Goal: Transaction & Acquisition: Purchase product/service

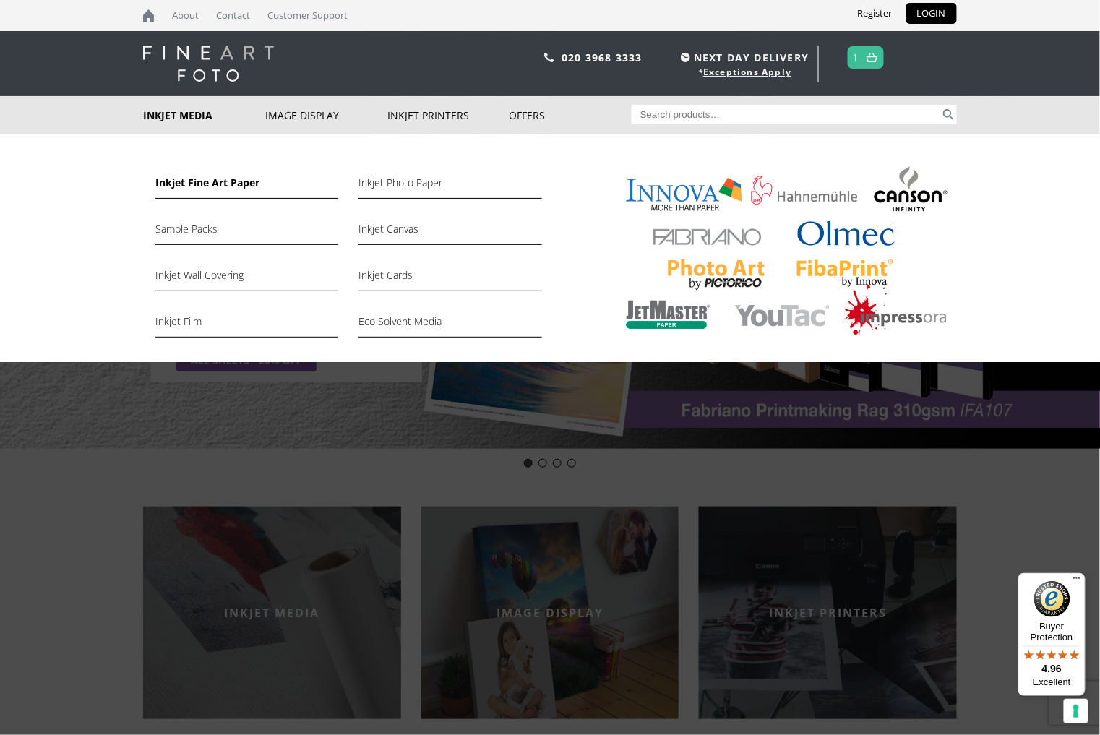
click at [211, 177] on link "Inkjet Fine Art Paper" at bounding box center [246, 186] width 183 height 25
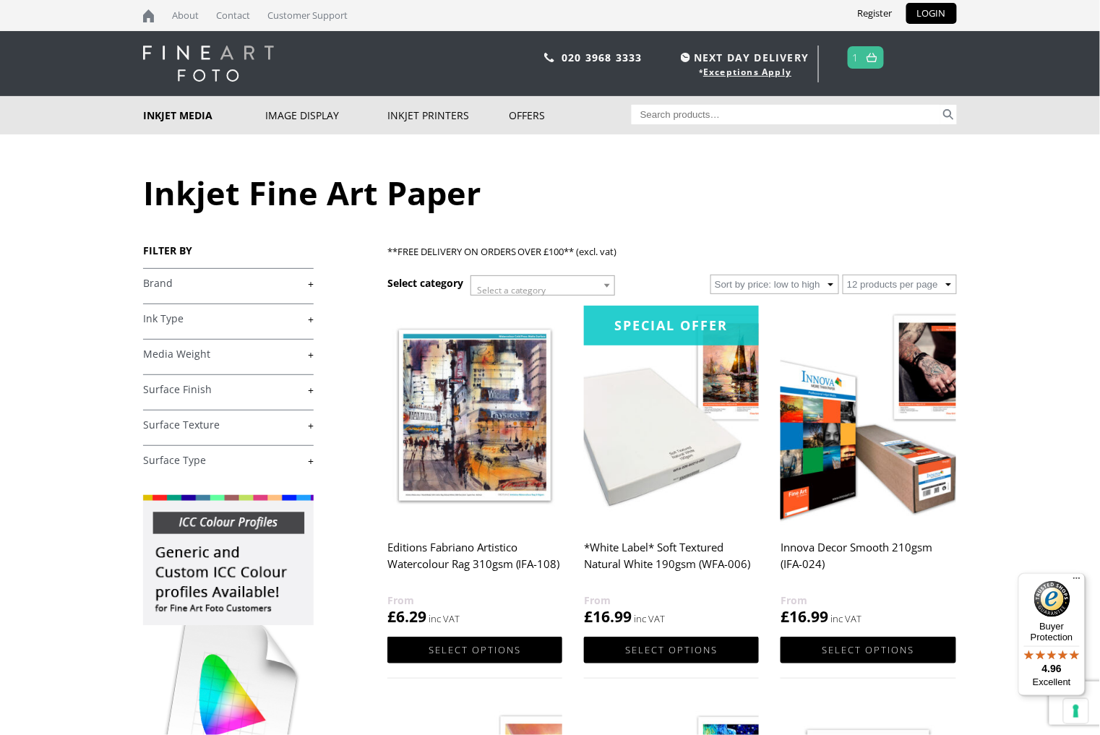
click at [209, 288] on link "+" at bounding box center [228, 284] width 171 height 14
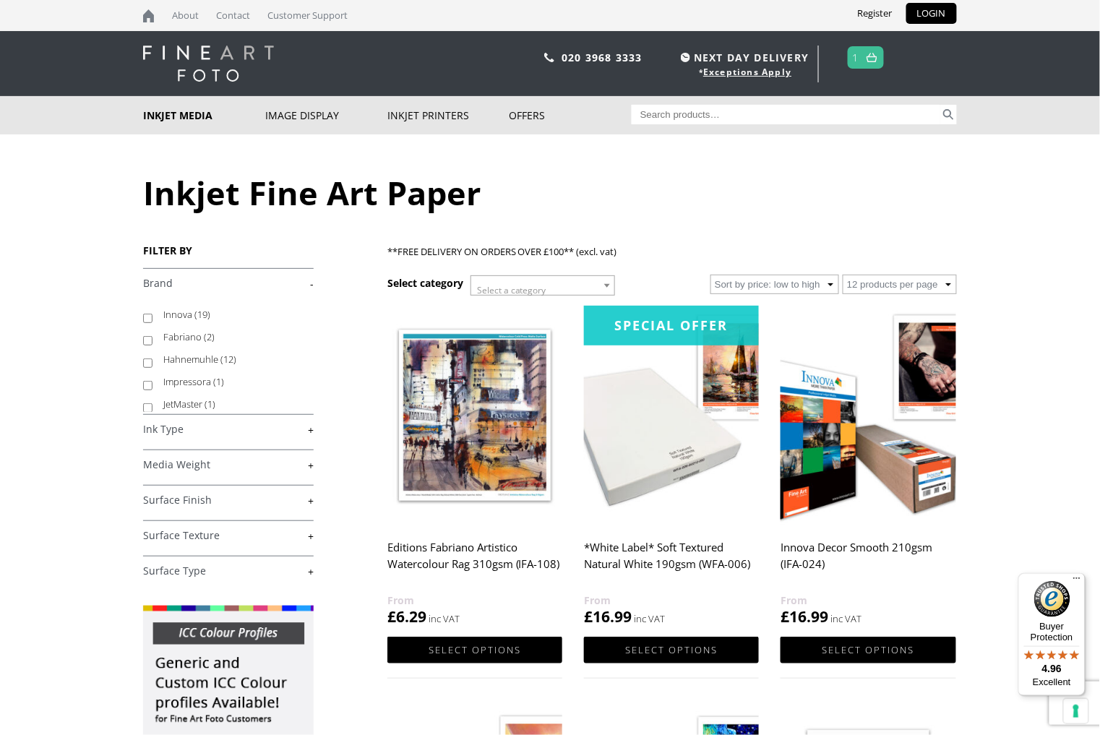
click at [194, 313] on span "(19)" at bounding box center [202, 314] width 16 height 13
click at [153, 314] on input "Innova (19)" at bounding box center [147, 318] width 9 height 9
checkbox input "true"
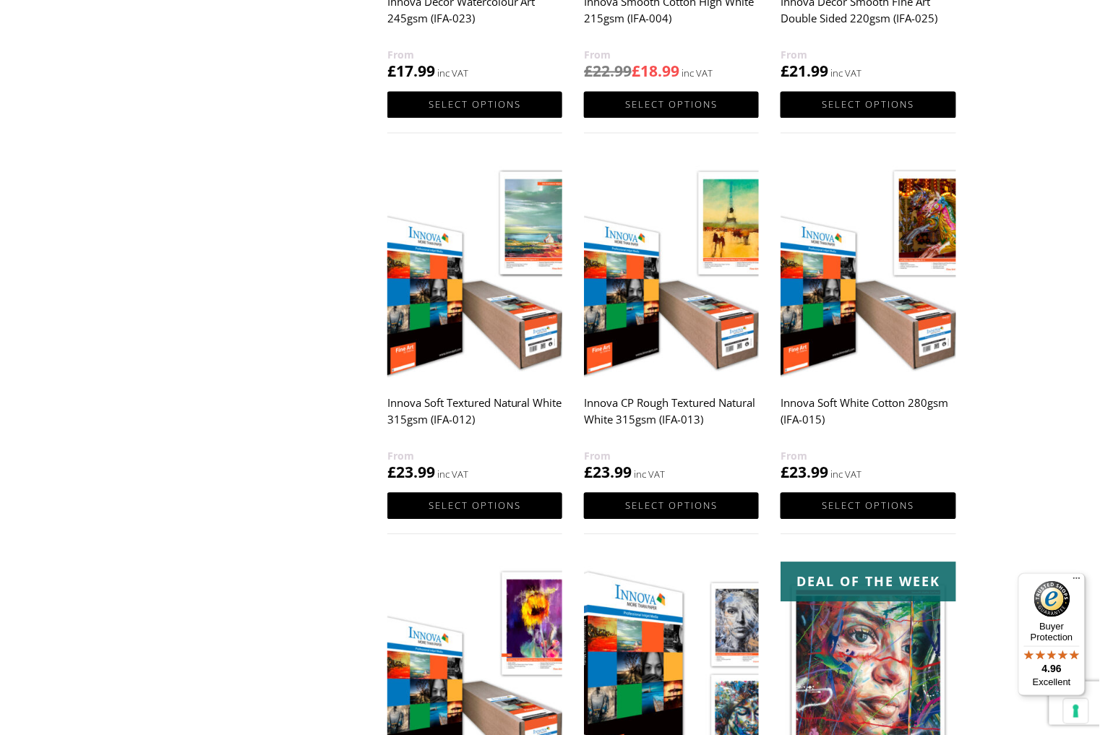
scroll to position [865, 0]
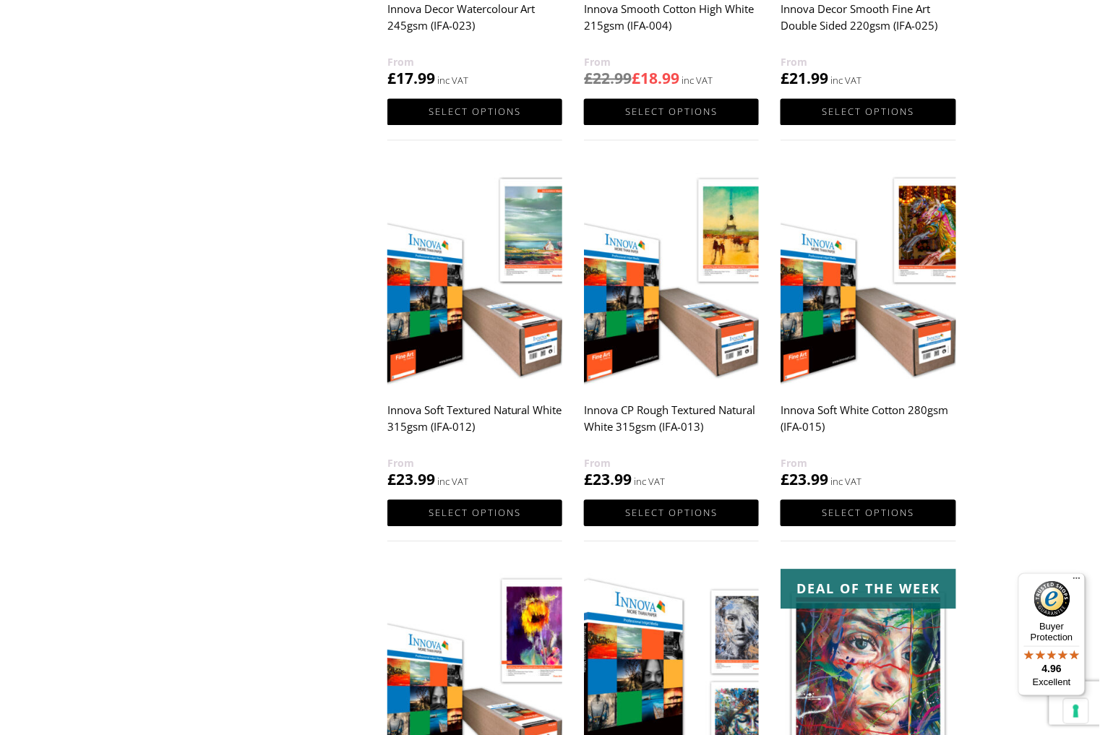
click at [685, 308] on img at bounding box center [671, 277] width 175 height 219
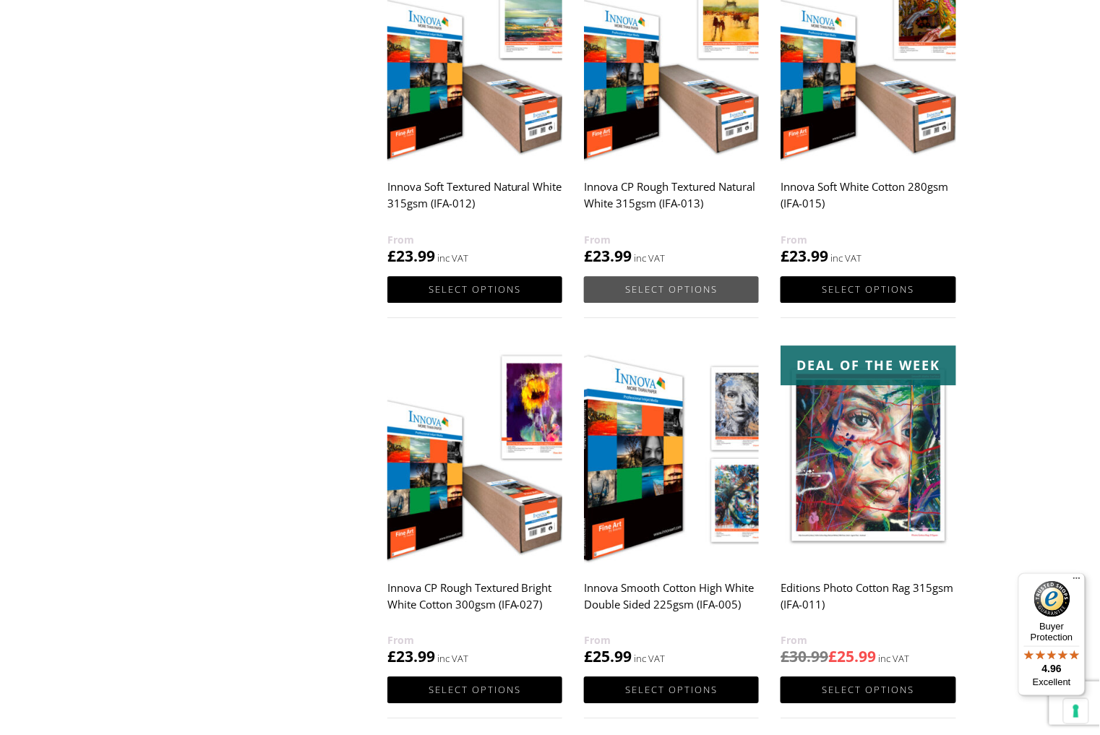
scroll to position [1089, 0]
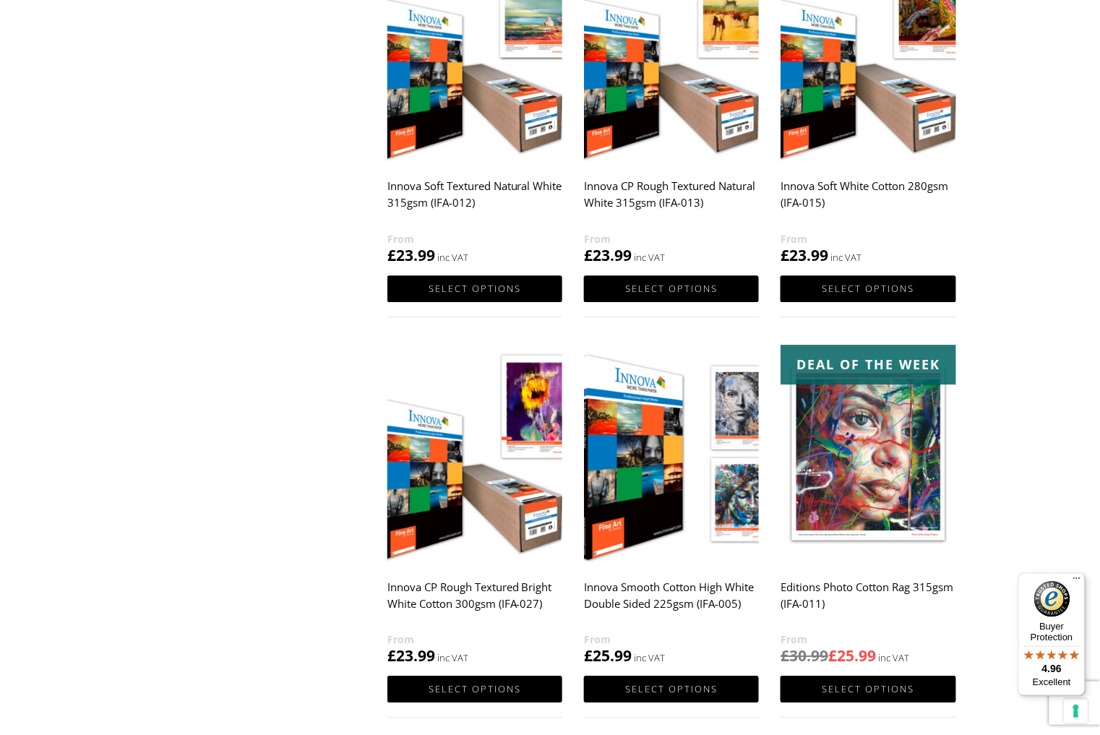
click at [480, 505] on img at bounding box center [475, 454] width 175 height 219
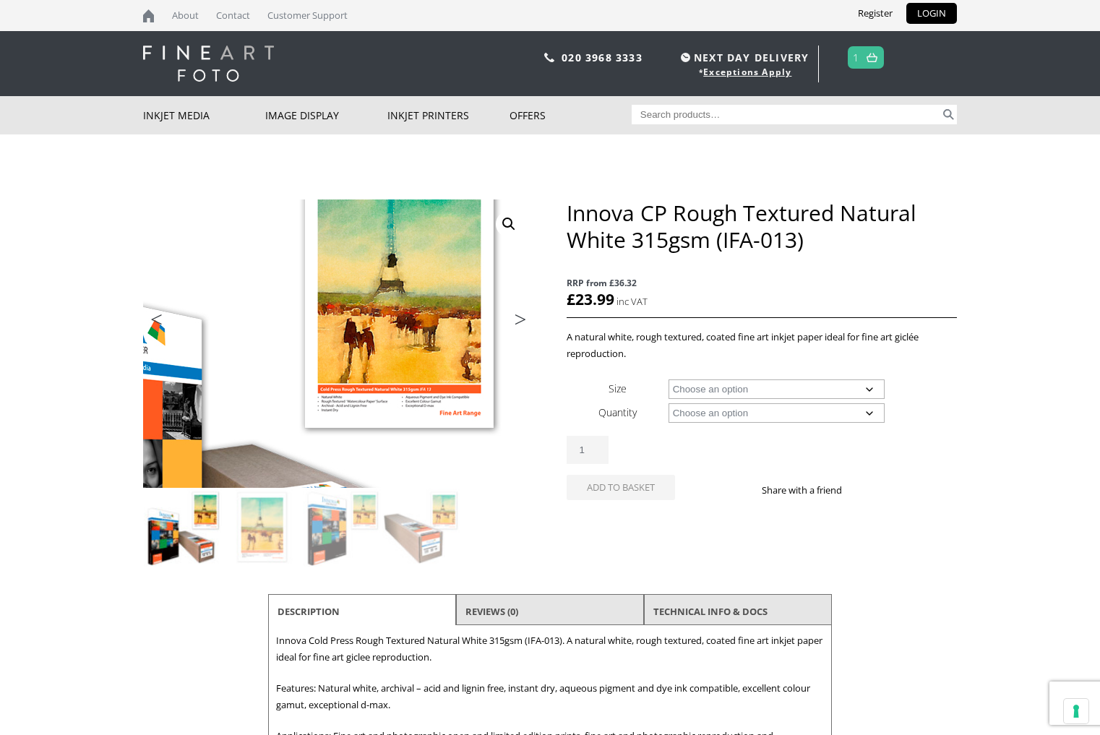
scroll to position [90, 0]
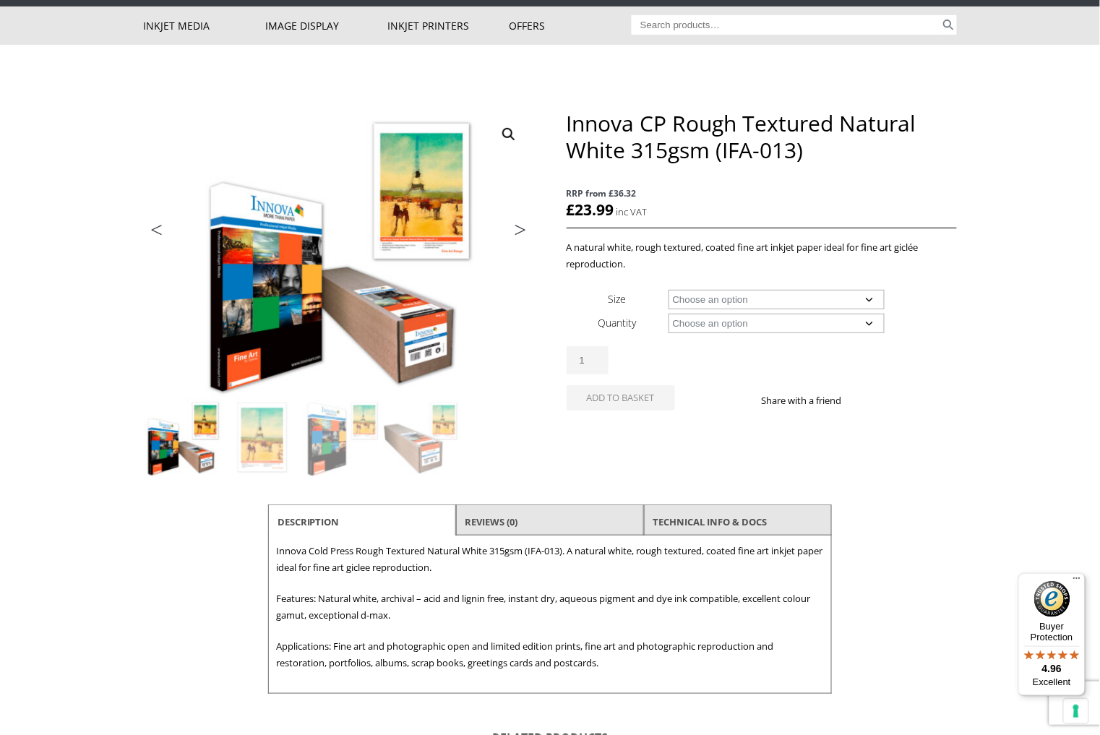
click at [765, 298] on select "Choose an option A4 Sheet A3 Sheet A3+ Sheet A2 Sheet 17" Wide Roll 24" Wide Ro…" at bounding box center [777, 300] width 217 height 20
select select "a3-sheet-2"
select select "25-sheets"
select select "a3-sheet-2"
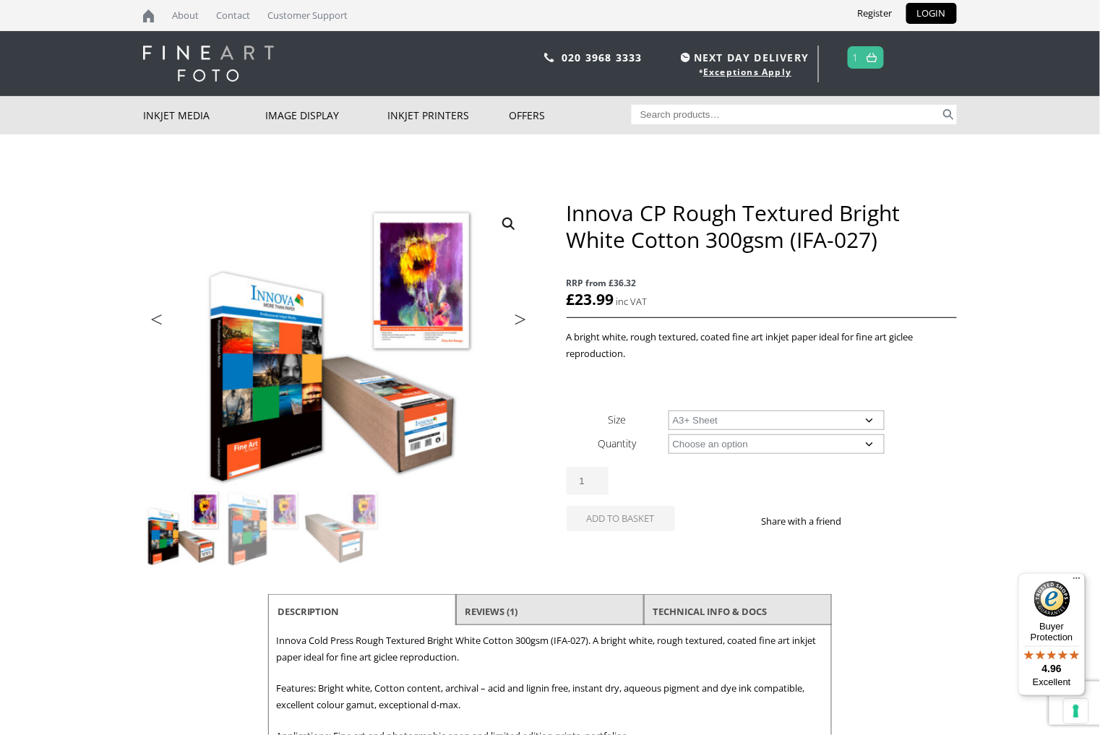
select select "a3-sheet-2"
select select "25-sheets"
select select "a3-sheet-2"
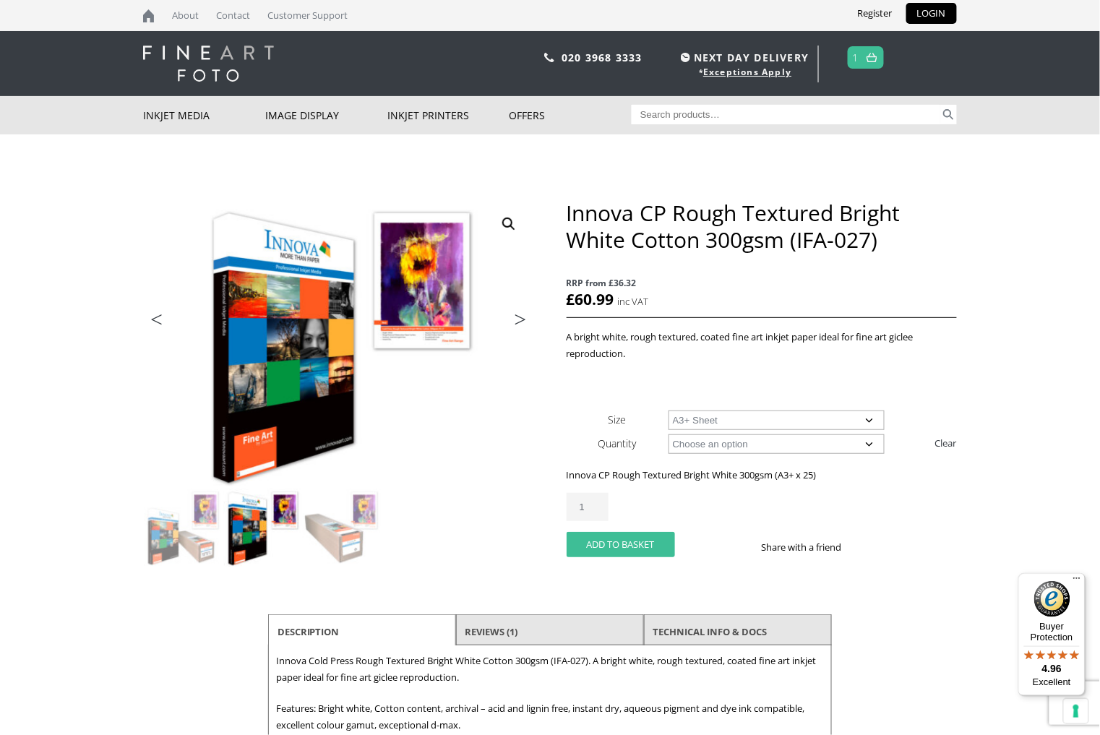
click at [628, 533] on button "Add to basket" at bounding box center [621, 544] width 108 height 25
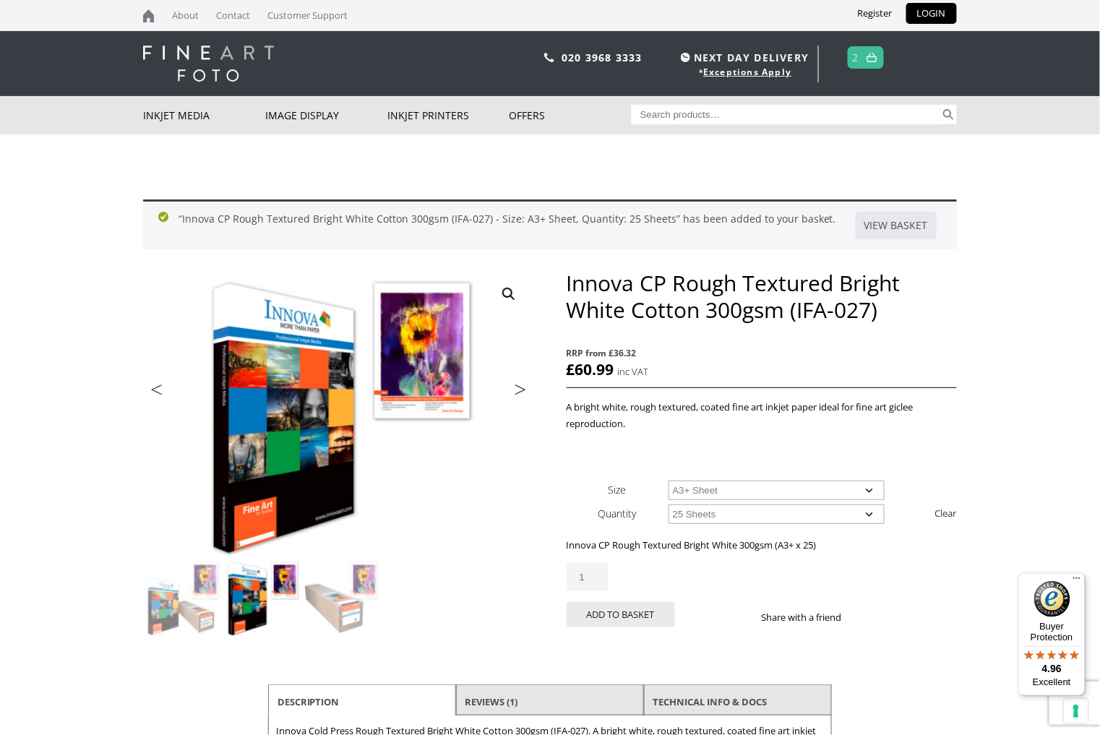
click at [871, 56] on img at bounding box center [872, 57] width 11 height 9
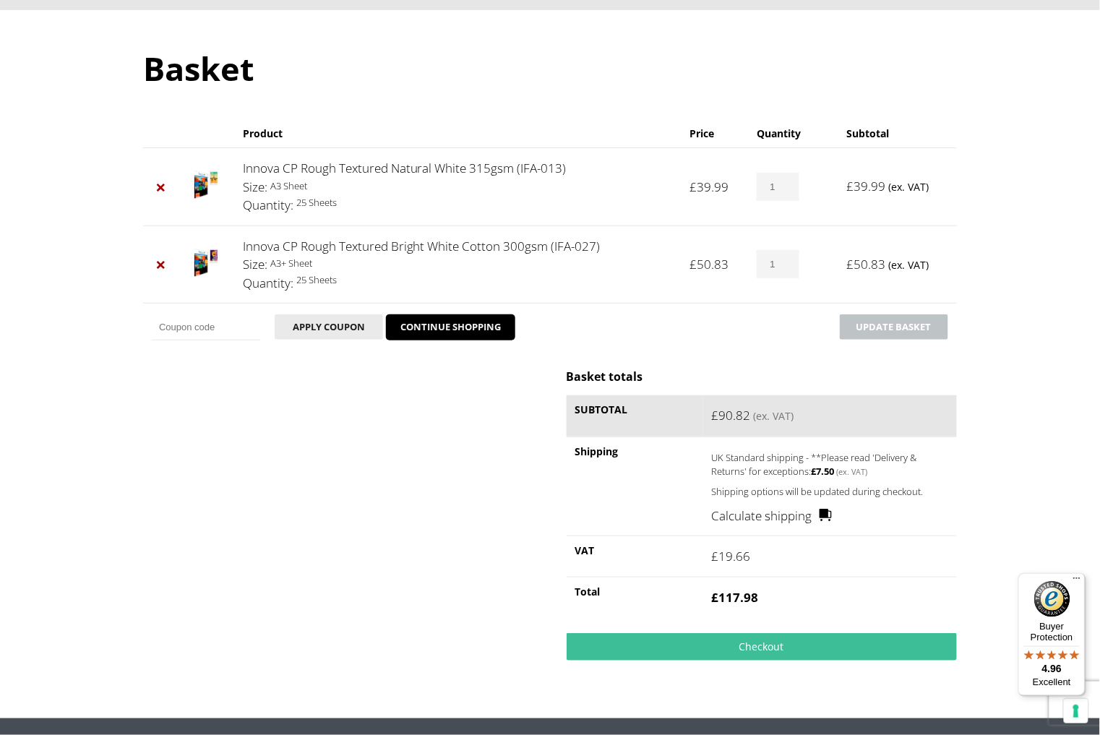
scroll to position [111, 0]
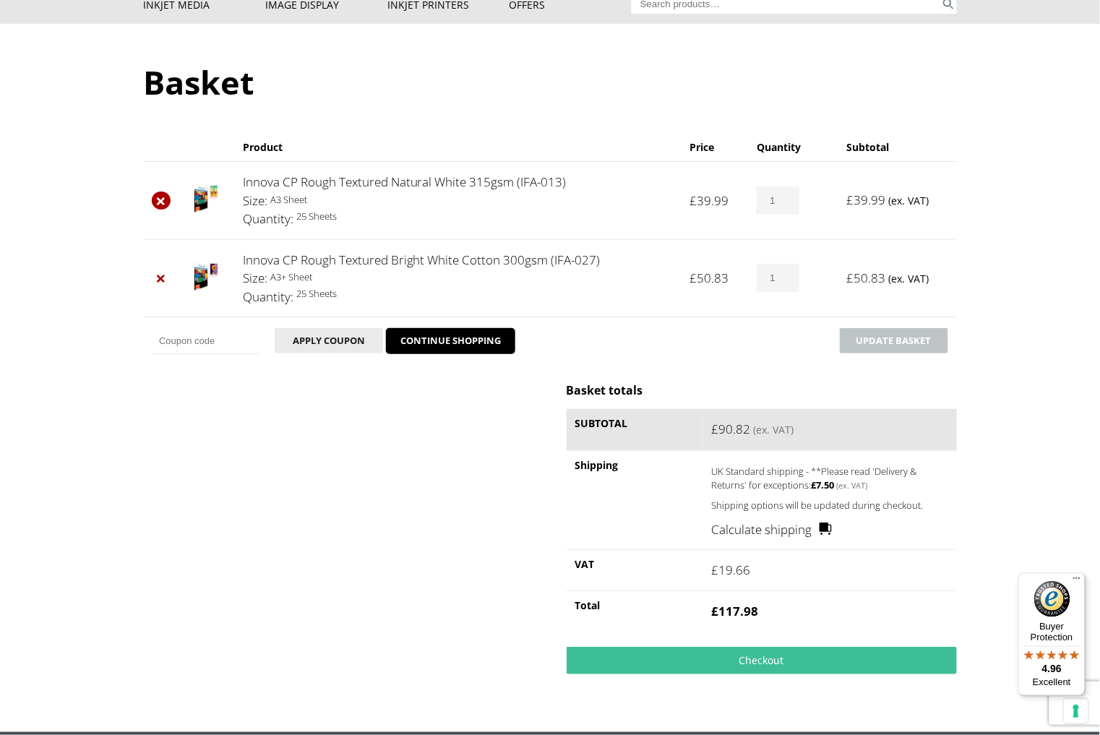
click at [166, 193] on link "×" at bounding box center [161, 201] width 19 height 19
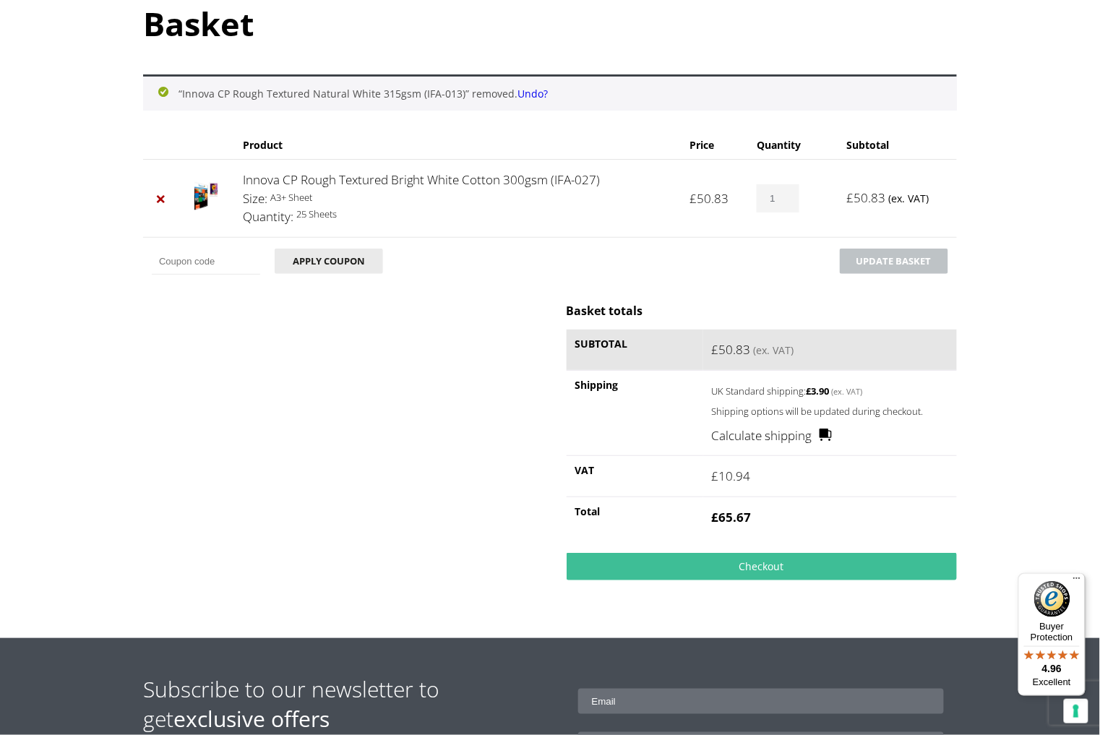
scroll to position [171, 0]
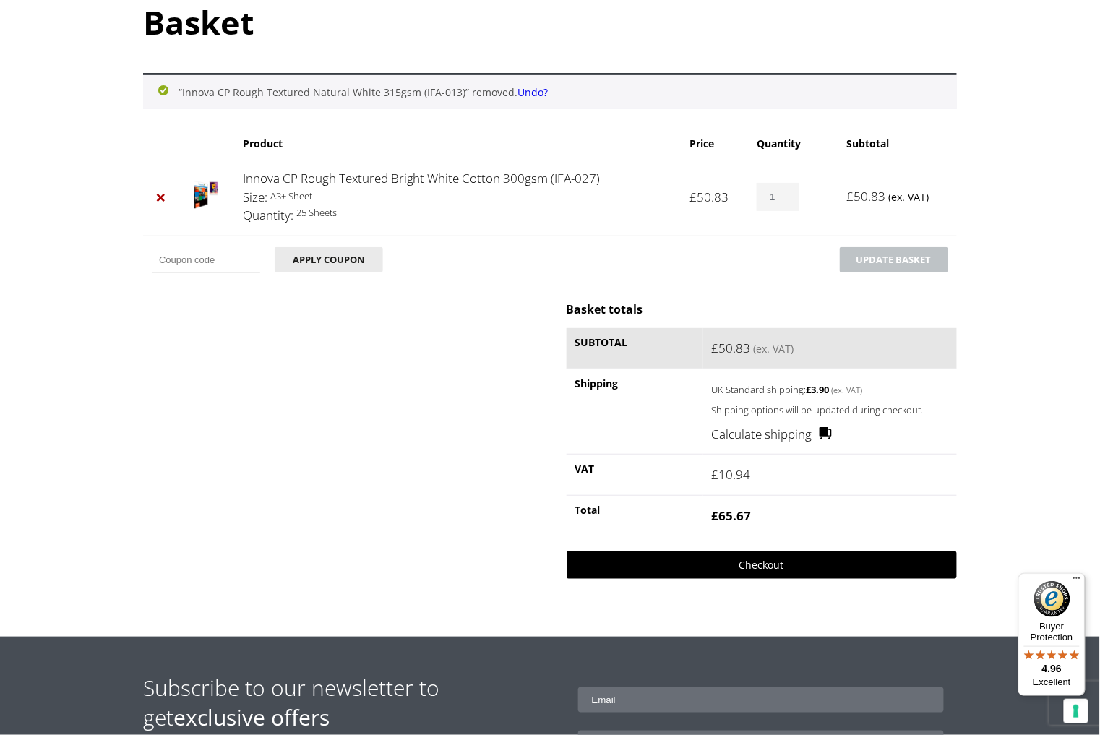
click at [788, 565] on link "Checkout" at bounding box center [762, 565] width 390 height 27
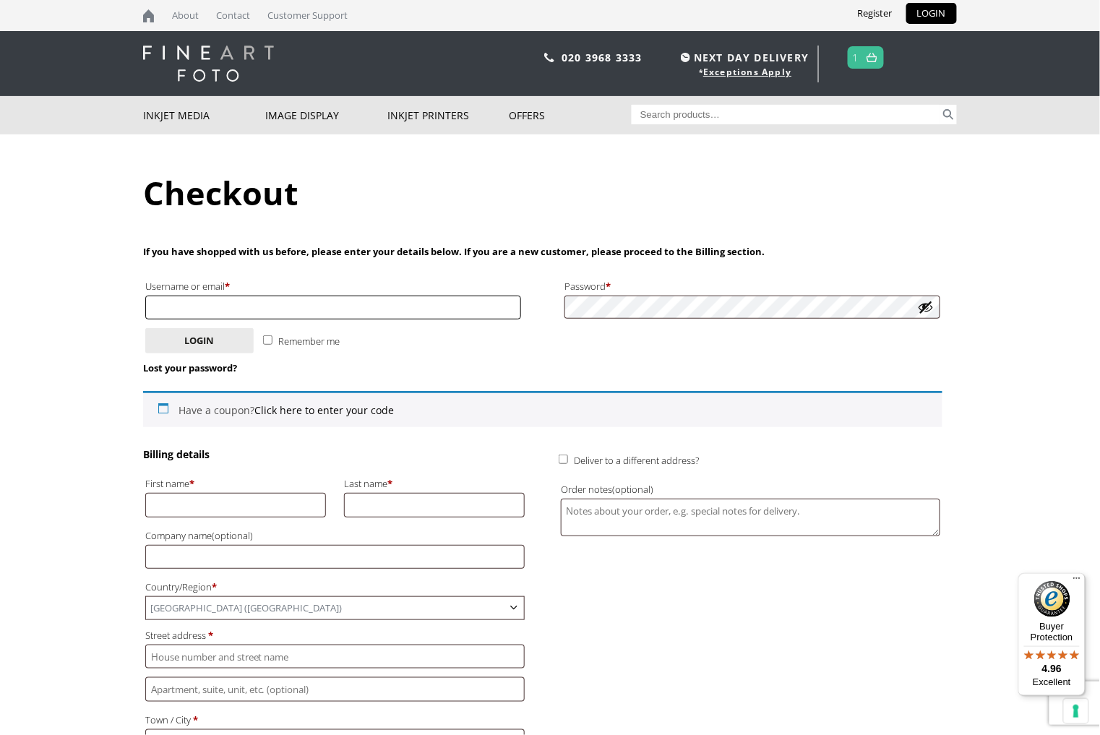
type input "darktimescollective@gmail.com"
click at [205, 330] on button "Login" at bounding box center [199, 340] width 108 height 25
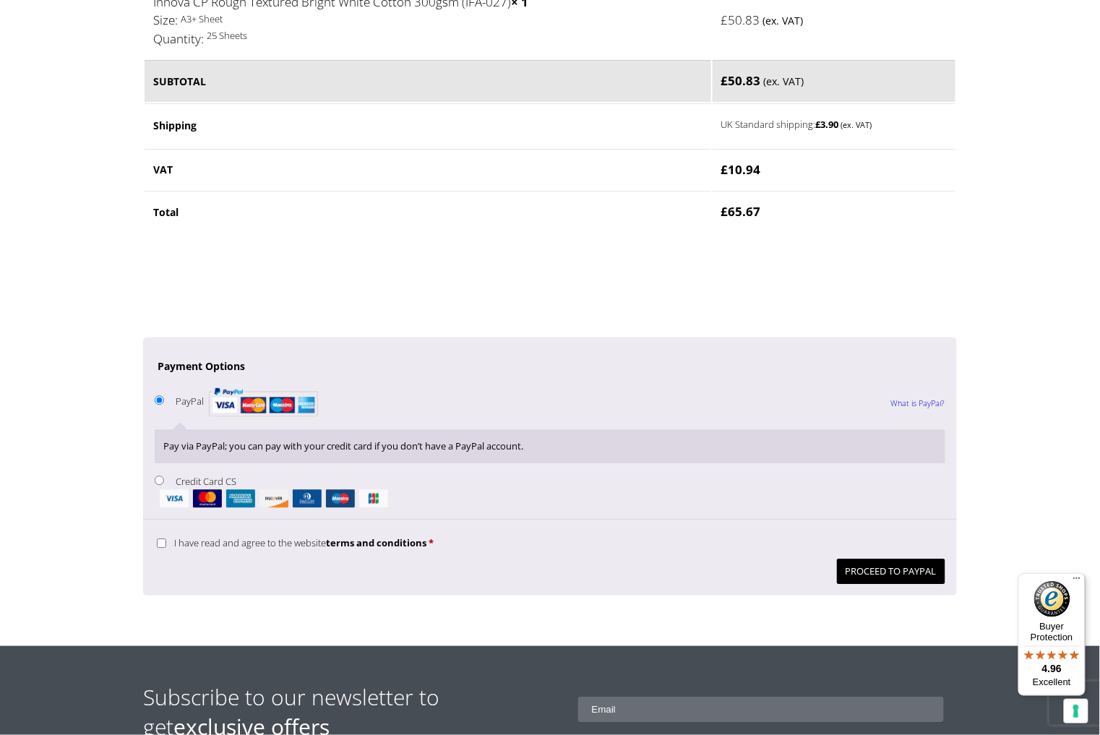
scroll to position [920, 0]
click at [162, 539] on input "I have read and agree to the website terms and conditions *" at bounding box center [161, 543] width 9 height 9
checkbox input "true"
click at [860, 559] on button "Proceed to PayPal" at bounding box center [891, 571] width 108 height 25
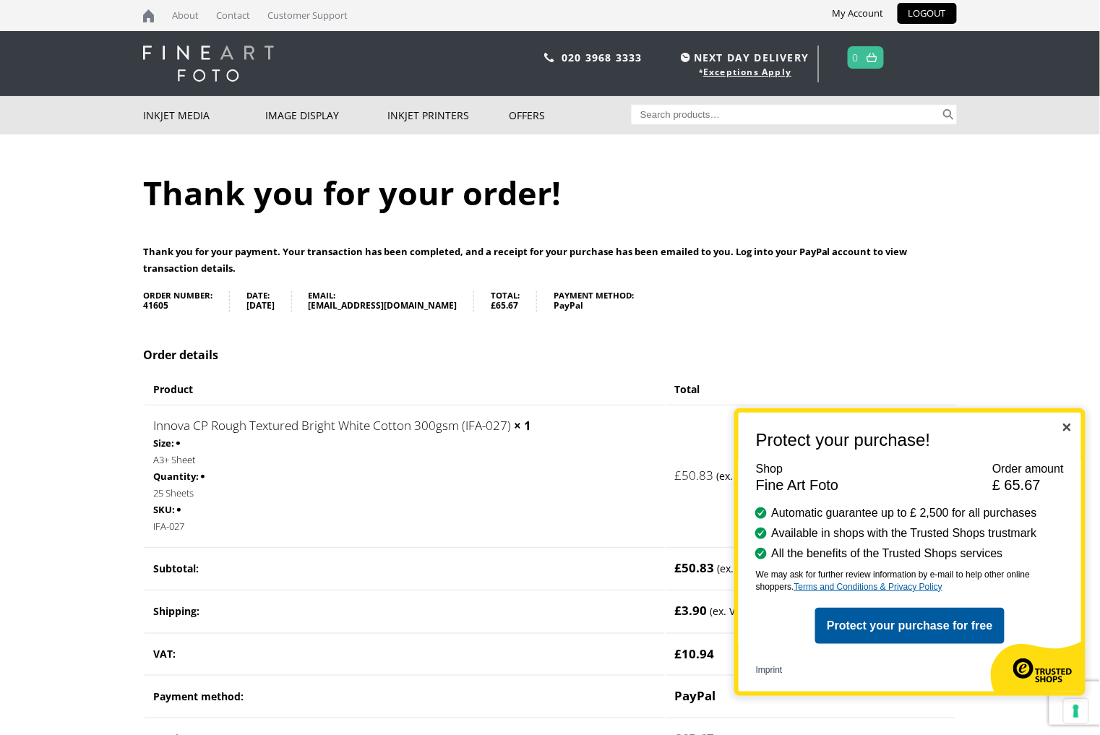
click at [859, 275] on p "Thank you for your payment. Your transaction has been completed, and a receipt …" at bounding box center [550, 260] width 814 height 33
